Goal: Information Seeking & Learning: Learn about a topic

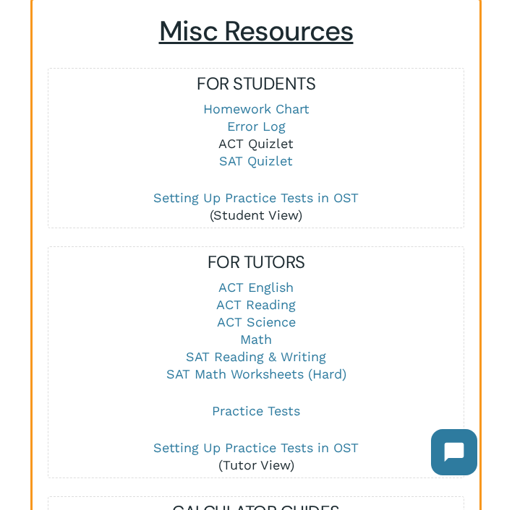
scroll to position [1746, 0]
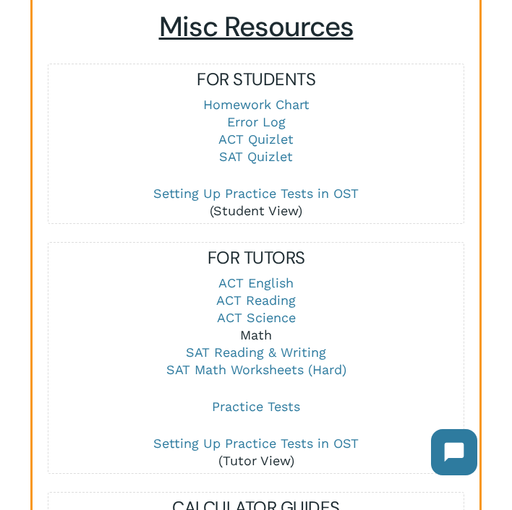
click at [254, 327] on link "Math" at bounding box center [256, 334] width 32 height 15
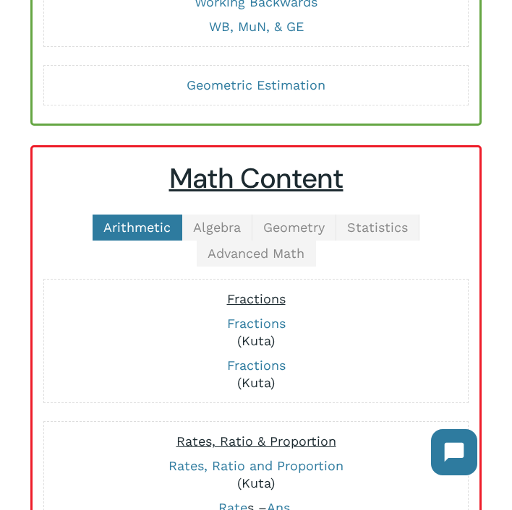
scroll to position [280, 0]
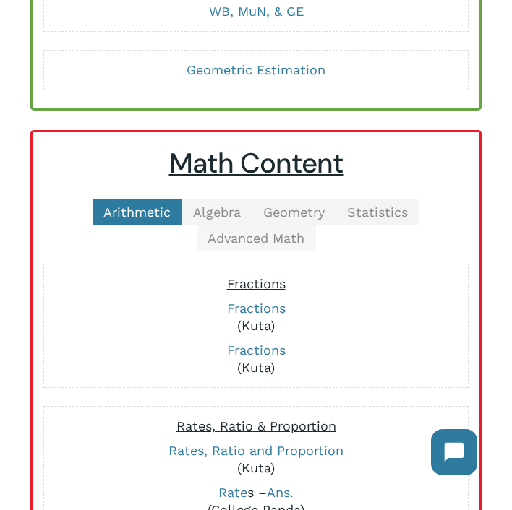
click at [255, 246] on span "Advanced Math" at bounding box center [255, 237] width 97 height 15
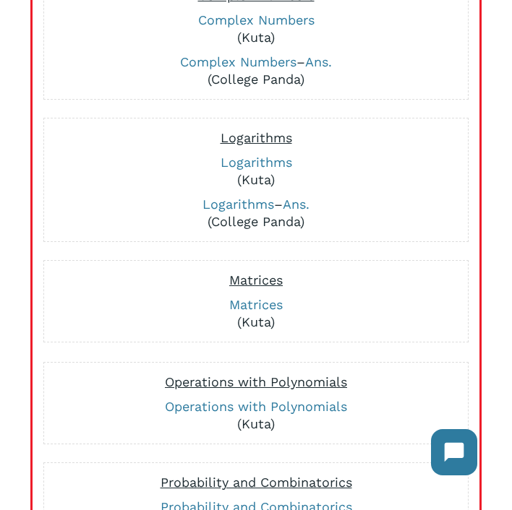
scroll to position [572, 0]
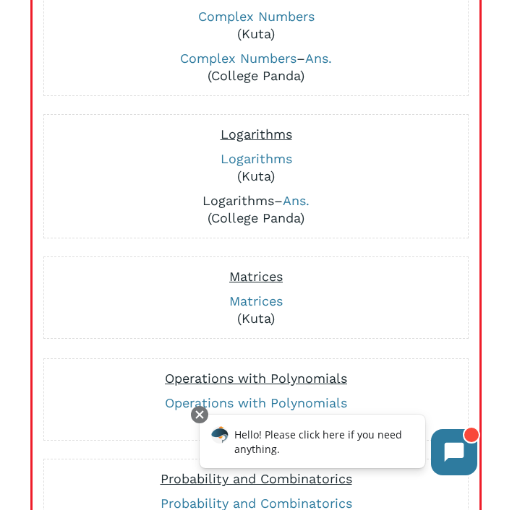
click at [238, 199] on link "Logarithms" at bounding box center [238, 200] width 72 height 15
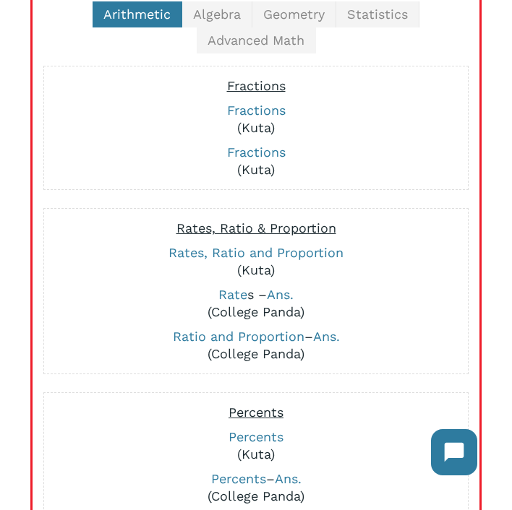
scroll to position [384, 0]
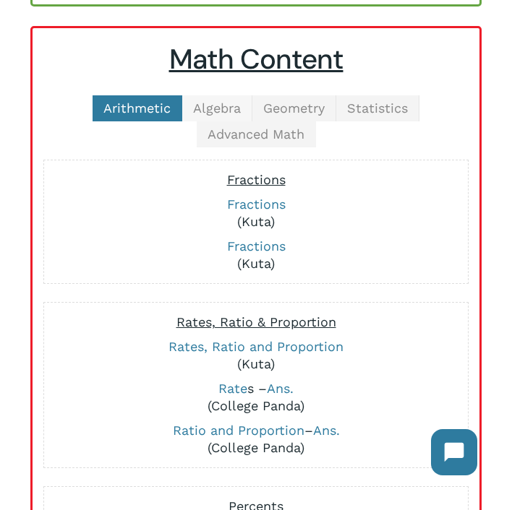
click at [223, 109] on span "Algebra" at bounding box center [217, 107] width 48 height 15
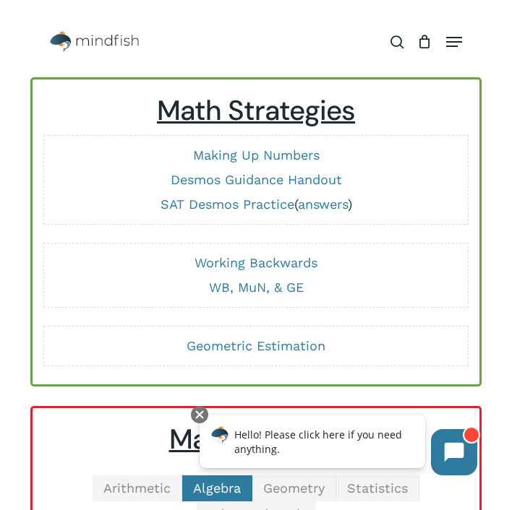
scroll to position [0, 0]
